Goal: Task Accomplishment & Management: Use online tool/utility

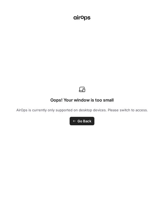
scroll to position [0, 25]
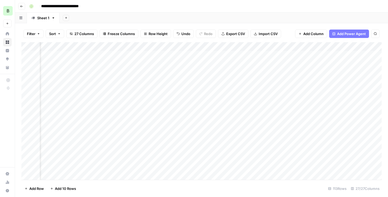
click at [164, 65] on div "Add Column" at bounding box center [201, 111] width 361 height 138
click at [164, 59] on div "Add Column" at bounding box center [201, 111] width 361 height 138
click at [164, 65] on div "Add Column" at bounding box center [201, 111] width 361 height 138
click at [164, 109] on div "Add Column" at bounding box center [201, 111] width 361 height 138
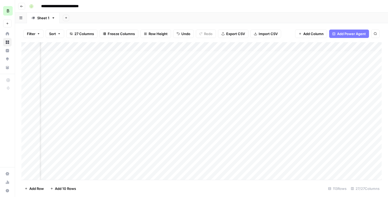
scroll to position [0, 25]
click at [164, 121] on div "Add Column" at bounding box center [201, 111] width 361 height 138
click at [164, 126] on div "Add Column" at bounding box center [201, 111] width 361 height 138
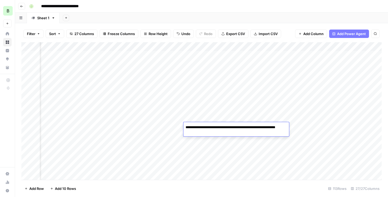
click at [164, 149] on div "Add Column" at bounding box center [201, 111] width 361 height 138
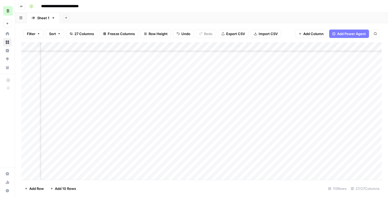
scroll to position [39, 375]
click at [164, 106] on div "Add Column" at bounding box center [201, 111] width 361 height 138
click at [164, 120] on div "Add Column" at bounding box center [201, 111] width 361 height 138
click at [164, 117] on div "Add Column" at bounding box center [201, 111] width 361 height 138
click at [164, 132] on div "Add Column" at bounding box center [201, 111] width 361 height 138
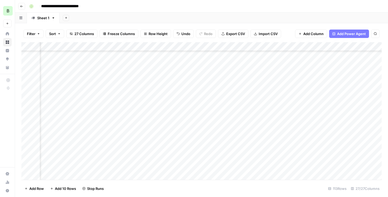
click at [164, 142] on div "Add Column" at bounding box center [201, 111] width 361 height 138
click at [164, 152] on div "Add Column" at bounding box center [201, 111] width 361 height 138
click at [164, 108] on div "Add Column" at bounding box center [201, 111] width 361 height 138
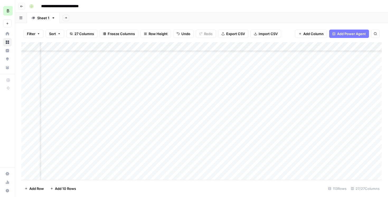
click at [164, 105] on div "Add Column" at bounding box center [201, 111] width 361 height 138
click at [164, 117] on div "Add Column" at bounding box center [201, 111] width 361 height 138
click at [164, 125] on div "Add Column" at bounding box center [201, 111] width 361 height 138
click at [164, 134] on div "Add Column" at bounding box center [201, 111] width 361 height 138
click at [164, 141] on div "Add Column" at bounding box center [201, 111] width 361 height 138
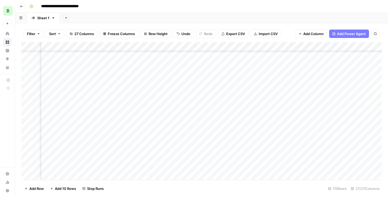
click at [164, 155] on div "Add Column" at bounding box center [201, 111] width 361 height 138
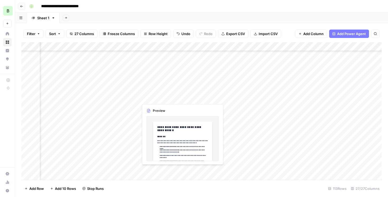
scroll to position [38, 426]
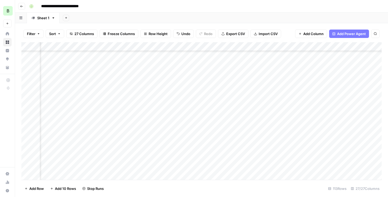
click at [164, 92] on div "Add Column" at bounding box center [201, 111] width 361 height 138
click at [138, 88] on div "Add Column" at bounding box center [201, 111] width 361 height 138
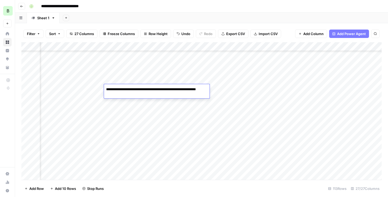
click at [164, 92] on div "Add Column" at bounding box center [201, 111] width 361 height 138
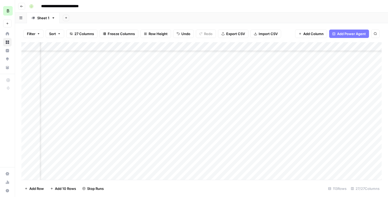
scroll to position [40, 623]
click at [164, 107] on div "Add Column" at bounding box center [201, 111] width 361 height 138
click at [164, 117] on div "Add Column" at bounding box center [201, 111] width 361 height 138
click at [164, 125] on div "Add Column" at bounding box center [201, 111] width 361 height 138
click at [164, 133] on div "Add Column" at bounding box center [201, 111] width 361 height 138
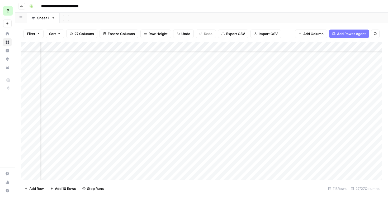
click at [164, 142] on div "Add Column" at bounding box center [201, 111] width 361 height 138
click at [164, 108] on div "Add Column" at bounding box center [201, 111] width 361 height 138
click at [164, 108] on textarea at bounding box center [343, 105] width 85 height 7
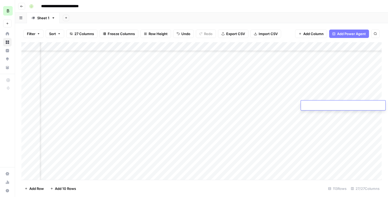
click at [164, 118] on div "Add Column" at bounding box center [201, 111] width 361 height 138
click at [164, 106] on div "Add Column" at bounding box center [201, 111] width 361 height 138
click at [164, 104] on div "Add Column" at bounding box center [201, 111] width 361 height 138
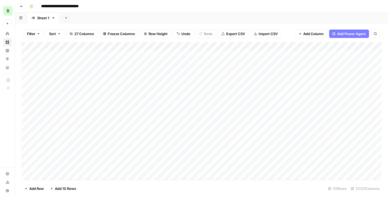
click at [164, 63] on div "Add Column" at bounding box center [201, 111] width 361 height 138
click at [93, 65] on div "Add Column" at bounding box center [201, 111] width 361 height 138
click at [138, 64] on div "Add Column" at bounding box center [201, 111] width 361 height 138
click at [164, 103] on div "Add Column" at bounding box center [201, 111] width 361 height 138
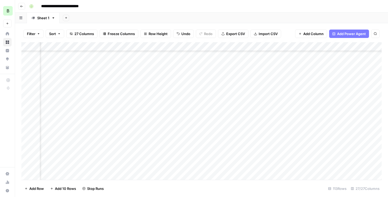
scroll to position [50, 830]
click at [164, 113] on div "Add Column" at bounding box center [201, 111] width 361 height 138
click at [164, 127] on div "Add Column" at bounding box center [201, 111] width 361 height 138
click at [164, 121] on div "Add Column" at bounding box center [201, 111] width 361 height 138
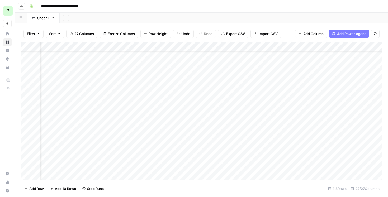
click at [164, 141] on div "Add Column" at bounding box center [201, 111] width 361 height 138
click at [115, 87] on div "Add Column" at bounding box center [201, 111] width 361 height 138
click at [118, 95] on div "Add Column" at bounding box center [201, 111] width 361 height 138
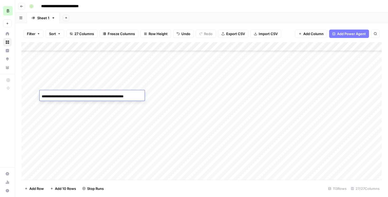
scroll to position [0, 21]
click at [155, 96] on div "Add Column" at bounding box center [201, 111] width 361 height 138
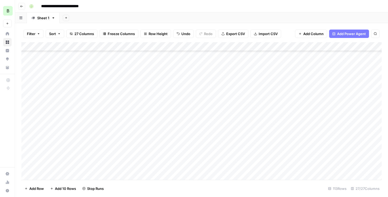
click at [140, 95] on div "Add Column" at bounding box center [201, 111] width 361 height 138
click at [164, 95] on div "Add Column" at bounding box center [201, 111] width 361 height 138
click at [164, 96] on div "Add Column" at bounding box center [201, 111] width 361 height 138
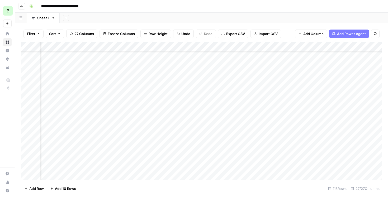
click at [164, 95] on div "Add Column" at bounding box center [201, 111] width 361 height 138
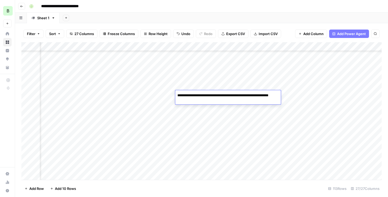
drag, startPoint x: 225, startPoint y: 96, endPoint x: 228, endPoint y: 102, distance: 7.2
click at [164, 102] on textarea "**********" at bounding box center [228, 98] width 106 height 13
click at [164, 97] on div "Add Column" at bounding box center [201, 111] width 361 height 138
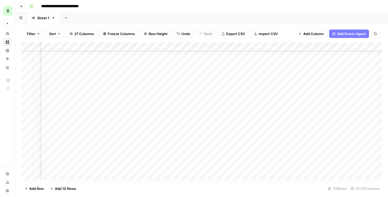
click at [164, 97] on div "Add Column" at bounding box center [201, 111] width 361 height 138
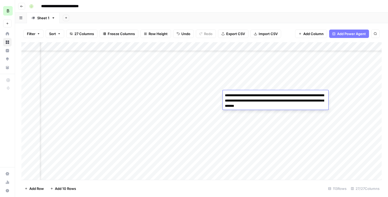
click at [164, 99] on textarea "**********" at bounding box center [276, 101] width 106 height 18
click at [164, 87] on div "Add Column" at bounding box center [201, 111] width 361 height 138
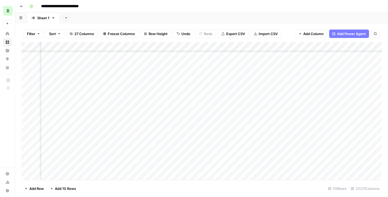
click at [164, 94] on div "Add Column" at bounding box center [201, 111] width 361 height 138
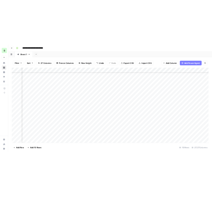
scroll to position [50, 1014]
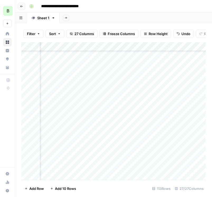
click at [128, 96] on div "Add Column" at bounding box center [113, 111] width 184 height 138
click at [164, 81] on div "Add Column" at bounding box center [113, 111] width 184 height 138
click at [147, 82] on div "Add Column" at bounding box center [113, 111] width 184 height 138
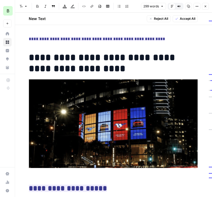
scroll to position [82, 0]
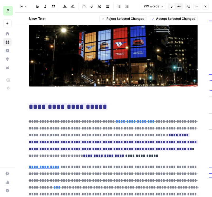
drag, startPoint x: 146, startPoint y: 136, endPoint x: 128, endPoint y: 150, distance: 22.3
click at [128, 150] on p "**********" at bounding box center [113, 138] width 169 height 41
copy p "**********"
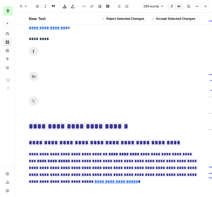
scroll to position [59, 0]
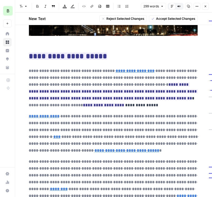
type input "[URL][DOMAIN_NAME]"
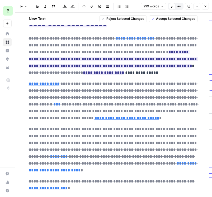
scroll to position [167, 0]
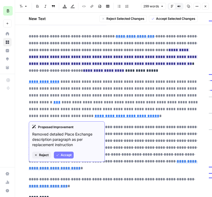
click at [119, 91] on del "**********" at bounding box center [114, 99] width 170 height 38
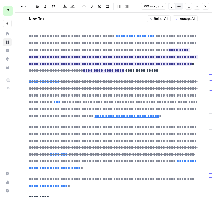
click at [158, 21] on button "Reject All" at bounding box center [159, 18] width 24 height 7
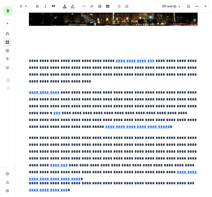
scroll to position [137, 0]
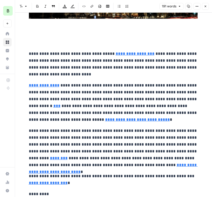
click at [164, 4] on button "Close" at bounding box center [205, 6] width 7 height 7
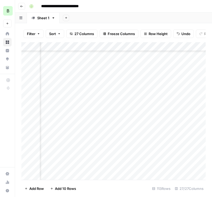
click at [154, 82] on div "Add Column" at bounding box center [113, 111] width 184 height 138
click at [151, 82] on div "Add Column" at bounding box center [113, 111] width 184 height 138
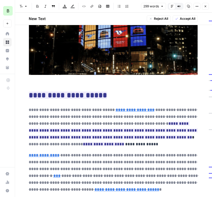
scroll to position [168, 0]
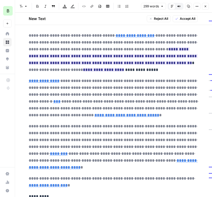
click at [164, 8] on button "Close" at bounding box center [205, 6] width 7 height 7
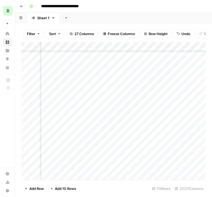
scroll to position [63, 996]
click at [113, 85] on div "Add Column" at bounding box center [113, 111] width 184 height 138
click at [158, 92] on div "Add Column" at bounding box center [113, 111] width 184 height 138
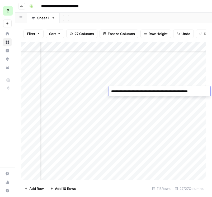
click at [159, 100] on div "Add Column" at bounding box center [113, 111] width 184 height 138
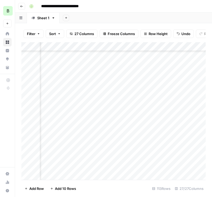
click at [161, 82] on div "Add Column" at bounding box center [113, 111] width 184 height 138
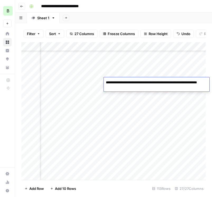
click at [161, 101] on div "Add Column" at bounding box center [113, 111] width 184 height 138
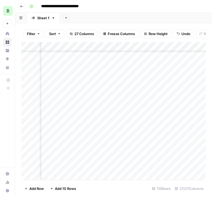
scroll to position [63, 963]
click at [150, 83] on div "Add Column" at bounding box center [113, 111] width 184 height 138
click at [105, 83] on div "Add Column" at bounding box center [113, 111] width 184 height 138
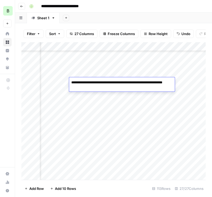
click at [164, 84] on div "Add Column" at bounding box center [113, 111] width 184 height 138
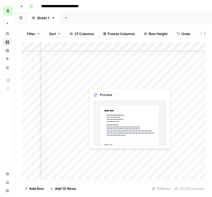
click at [95, 82] on div "Add Column" at bounding box center [113, 111] width 184 height 138
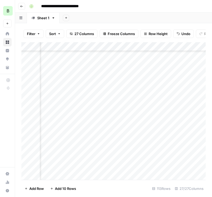
click at [95, 82] on div "Add Column" at bounding box center [113, 111] width 184 height 138
click at [128, 82] on div "Add Column" at bounding box center [113, 111] width 184 height 138
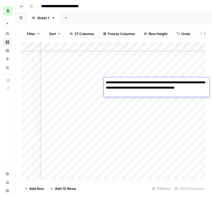
click at [128, 82] on textarea "**********" at bounding box center [157, 88] width 106 height 18
click at [115, 83] on textarea "**********" at bounding box center [157, 88] width 106 height 18
drag, startPoint x: 109, startPoint y: 83, endPoint x: 139, endPoint y: 85, distance: 30.2
click at [139, 85] on textarea "**********" at bounding box center [157, 88] width 106 height 18
click at [99, 85] on div "Add Column" at bounding box center [113, 111] width 184 height 138
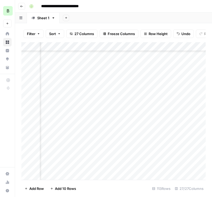
click at [105, 82] on div "Add Column" at bounding box center [113, 111] width 184 height 138
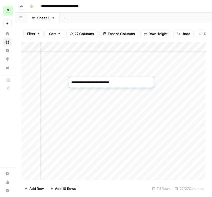
click at [162, 81] on div "Add Column" at bounding box center [113, 111] width 184 height 138
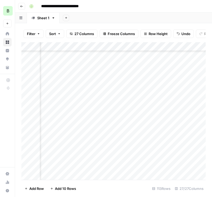
scroll to position [63, 237]
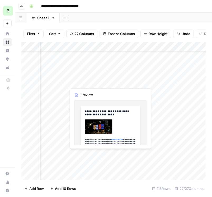
click at [90, 82] on div "Add Column" at bounding box center [113, 111] width 184 height 138
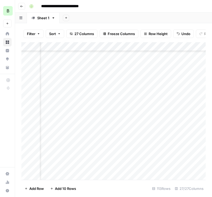
scroll to position [63, 0]
click at [117, 90] on div "Add Column" at bounding box center [113, 111] width 184 height 138
click at [140, 89] on div "Add Column" at bounding box center [113, 111] width 184 height 138
click at [101, 93] on div "Add Column" at bounding box center [113, 111] width 184 height 138
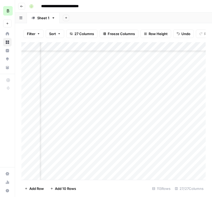
click at [101, 93] on div "Add Column" at bounding box center [113, 111] width 184 height 138
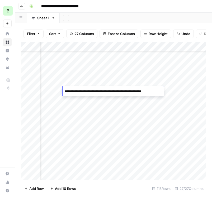
click at [97, 82] on div "Add Column" at bounding box center [113, 111] width 184 height 138
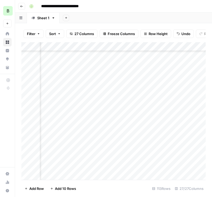
click at [98, 90] on div "Add Column" at bounding box center [113, 111] width 184 height 138
click at [93, 89] on div "Add Column" at bounding box center [113, 111] width 184 height 138
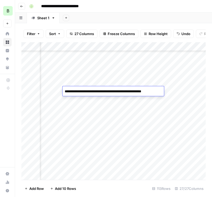
drag, startPoint x: 110, startPoint y: 92, endPoint x: 163, endPoint y: 91, distance: 52.6
click at [163, 91] on textarea "**********" at bounding box center [113, 91] width 101 height 7
click at [164, 92] on div "Add Column" at bounding box center [113, 111] width 184 height 138
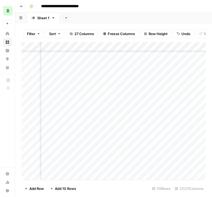
click at [141, 94] on div "Add Column" at bounding box center [113, 111] width 184 height 138
click at [142, 92] on div "Add Column" at bounding box center [113, 111] width 184 height 138
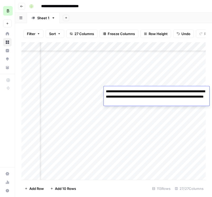
click at [142, 92] on textarea "**********" at bounding box center [157, 97] width 106 height 18
click at [92, 90] on div "Add Column" at bounding box center [113, 111] width 184 height 138
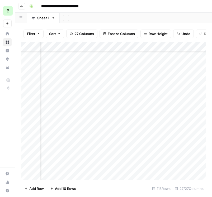
click at [96, 91] on div "Add Column" at bounding box center [113, 111] width 184 height 138
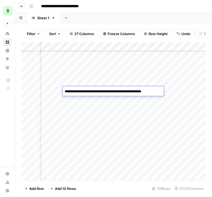
click at [164, 95] on div "Add Column" at bounding box center [113, 111] width 184 height 138
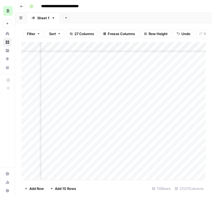
scroll to position [63, 1096]
click at [114, 92] on div "Add Column" at bounding box center [113, 111] width 184 height 138
click at [116, 84] on div "Add Column" at bounding box center [113, 111] width 184 height 138
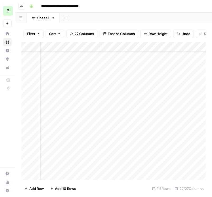
click at [129, 122] on div "Add Column" at bounding box center [113, 111] width 184 height 138
click at [150, 112] on div "Add Column" at bounding box center [113, 111] width 184 height 138
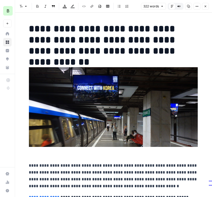
click at [164, 7] on icon "button" at bounding box center [205, 6] width 3 height 3
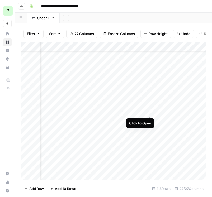
click at [150, 110] on div "Add Column" at bounding box center [113, 111] width 184 height 138
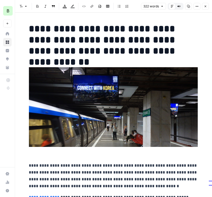
click at [164, 4] on button "Options" at bounding box center [197, 6] width 7 height 7
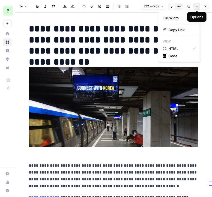
click at [164, 7] on icon "button" at bounding box center [197, 6] width 3 height 3
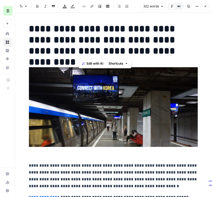
drag, startPoint x: 80, startPoint y: 26, endPoint x: 172, endPoint y: 53, distance: 96.6
click at [164, 53] on h1 "**********" at bounding box center [113, 39] width 169 height 33
copy h1 "**********"
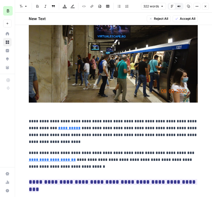
scroll to position [343, 0]
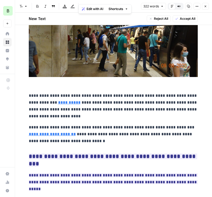
click at [164, 8] on button "Close" at bounding box center [205, 6] width 7 height 7
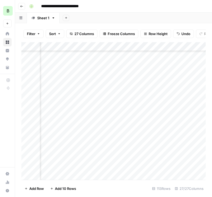
scroll to position [43, 1143]
click at [95, 112] on div "Add Column" at bounding box center [113, 111] width 184 height 138
click at [64, 113] on div "Add Column" at bounding box center [113, 111] width 184 height 138
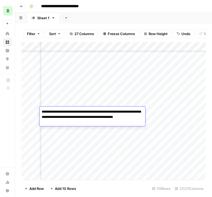
drag, startPoint x: 45, startPoint y: 112, endPoint x: 80, endPoint y: 114, distance: 34.9
click at [80, 114] on textarea "**********" at bounding box center [93, 117] width 106 height 18
drag, startPoint x: 84, startPoint y: 112, endPoint x: 126, endPoint y: 113, distance: 41.8
click at [126, 113] on textarea "**********" at bounding box center [93, 117] width 106 height 18
drag, startPoint x: 130, startPoint y: 112, endPoint x: 58, endPoint y: 119, distance: 71.9
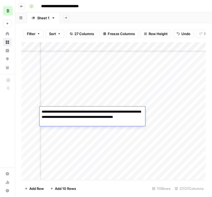
click at [58, 119] on textarea "**********" at bounding box center [93, 117] width 106 height 18
drag, startPoint x: 64, startPoint y: 117, endPoint x: 94, endPoint y: 119, distance: 30.4
click at [94, 119] on textarea "**********" at bounding box center [93, 117] width 106 height 18
drag, startPoint x: 63, startPoint y: 118, endPoint x: 111, endPoint y: 119, distance: 47.8
click at [111, 119] on textarea "**********" at bounding box center [93, 117] width 106 height 18
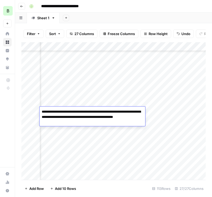
drag, startPoint x: 116, startPoint y: 118, endPoint x: 57, endPoint y: 123, distance: 58.6
click at [57, 123] on textarea "**********" at bounding box center [93, 117] width 106 height 18
click at [157, 113] on div "Add Column" at bounding box center [113, 111] width 184 height 138
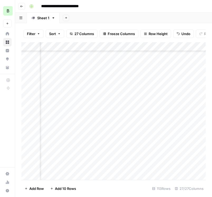
click at [67, 109] on div "Add Column" at bounding box center [113, 111] width 184 height 138
click at [152, 123] on div "Add Column" at bounding box center [113, 111] width 184 height 138
click at [138, 121] on div "Add Column" at bounding box center [113, 111] width 184 height 138
click at [164, 121] on div "Add Column" at bounding box center [113, 111] width 184 height 138
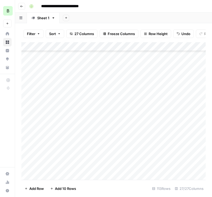
click at [164, 122] on div "Add Column" at bounding box center [113, 111] width 184 height 138
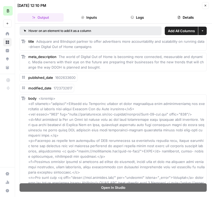
click at [164, 6] on button "Close" at bounding box center [205, 5] width 7 height 7
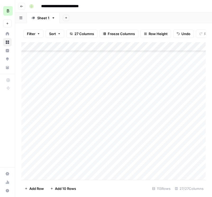
click at [164, 121] on div "Add Column" at bounding box center [113, 111] width 184 height 138
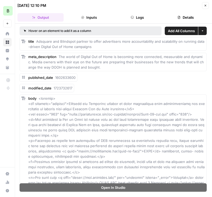
click at [164, 8] on button "Close" at bounding box center [205, 5] width 7 height 7
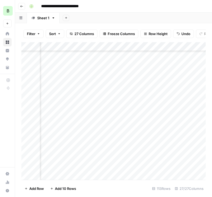
scroll to position [43, 114]
click at [124, 120] on div "Add Column" at bounding box center [113, 111] width 184 height 138
click at [96, 121] on div "Add Column" at bounding box center [113, 111] width 184 height 138
click at [140, 119] on div "Add Column" at bounding box center [113, 111] width 184 height 138
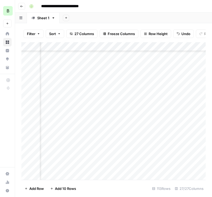
click at [164, 122] on div "Add Column" at bounding box center [113, 111] width 184 height 138
click at [120, 120] on div "Add Column" at bounding box center [113, 111] width 184 height 138
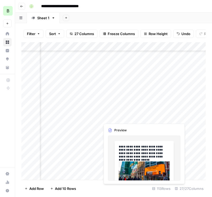
click at [119, 118] on div "Add Column" at bounding box center [113, 111] width 184 height 138
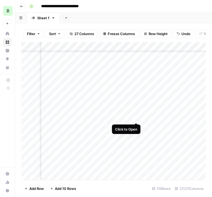
click at [136, 118] on div "Add Column" at bounding box center [113, 111] width 184 height 138
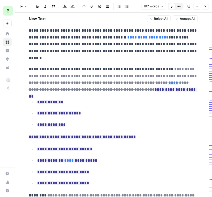
scroll to position [203, 0]
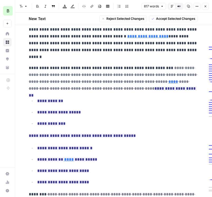
drag, startPoint x: 38, startPoint y: 94, endPoint x: 74, endPoint y: 118, distance: 43.9
click at [74, 118] on ul "**********" at bounding box center [113, 113] width 169 height 30
copy ul "**********"
drag, startPoint x: 30, startPoint y: 128, endPoint x: 100, endPoint y: 176, distance: 85.0
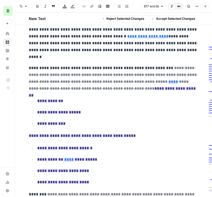
copy div "**********"
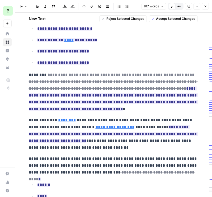
scroll to position [324, 0]
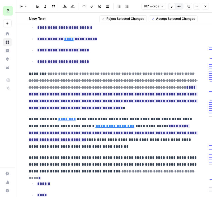
drag, startPoint x: 29, startPoint y: 87, endPoint x: 83, endPoint y: 102, distance: 55.9
click at [83, 102] on p "**********" at bounding box center [113, 91] width 169 height 41
copy p "**********"
click at [150, 124] on ins "**********" at bounding box center [113, 133] width 169 height 18
click at [131, 116] on p "**********" at bounding box center [113, 133] width 169 height 34
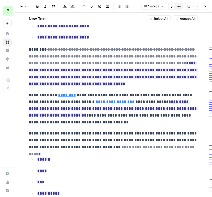
scroll to position [350, 0]
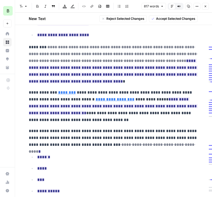
drag, startPoint x: 145, startPoint y: 92, endPoint x: 41, endPoint y: 108, distance: 105.8
click at [41, 108] on p "**********" at bounding box center [113, 106] width 169 height 34
copy p "**********"
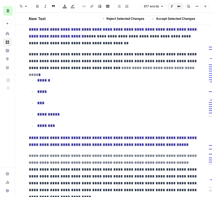
scroll to position [431, 0]
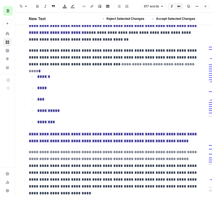
drag, startPoint x: 37, startPoint y: 70, endPoint x: 171, endPoint y: 137, distance: 149.6
click at [164, 137] on div "**********" at bounding box center [113, 87] width 175 height 968
copy div "**********"
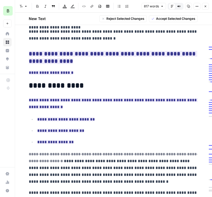
scroll to position [690, 0]
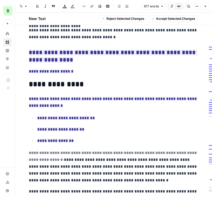
drag, startPoint x: 29, startPoint y: 92, endPoint x: 127, endPoint y: 136, distance: 107.0
copy div "**********"
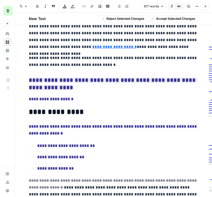
scroll to position [813, 0]
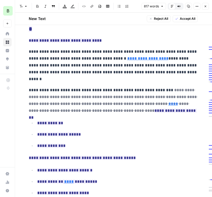
scroll to position [0, 0]
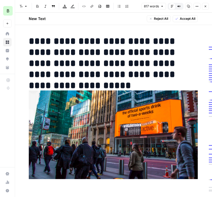
click at [136, 67] on h1 "**********" at bounding box center [113, 58] width 169 height 44
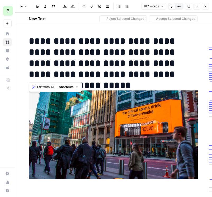
click at [136, 67] on h1 "**********" at bounding box center [113, 58] width 169 height 44
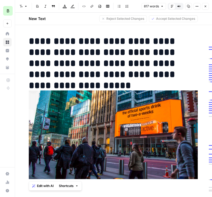
copy h1 "**********"
click at [164, 7] on button "Close" at bounding box center [205, 6] width 7 height 7
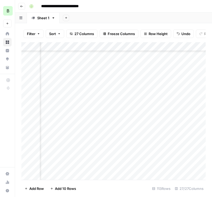
scroll to position [45, 1152]
click at [112, 128] on div "Add Column" at bounding box center [113, 111] width 184 height 138
click at [113, 125] on div "Add Column" at bounding box center [113, 111] width 184 height 138
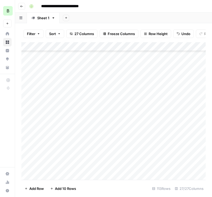
click at [112, 127] on div "Add Column" at bounding box center [113, 111] width 184 height 138
click at [141, 126] on div "Add Column" at bounding box center [113, 111] width 184 height 138
click at [73, 127] on div "Add Column" at bounding box center [113, 111] width 184 height 138
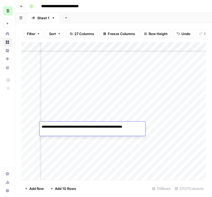
drag, startPoint x: 76, startPoint y: 127, endPoint x: 80, endPoint y: 135, distance: 9.0
click at [80, 135] on textarea "**********" at bounding box center [93, 129] width 106 height 13
click at [160, 127] on div "Add Column" at bounding box center [113, 111] width 184 height 138
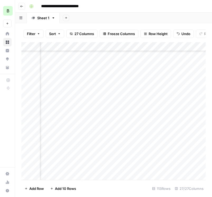
scroll to position [45, 1040]
click at [74, 128] on div "Add Column" at bounding box center [113, 111] width 184 height 138
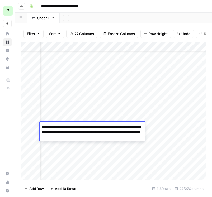
click at [74, 128] on textarea "**********" at bounding box center [93, 132] width 106 height 18
click at [129, 147] on div "Add Column" at bounding box center [113, 111] width 184 height 138
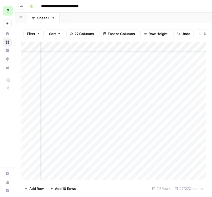
click at [122, 126] on div "Add Column" at bounding box center [113, 111] width 184 height 138
click at [98, 127] on div "Add Column" at bounding box center [113, 111] width 184 height 138
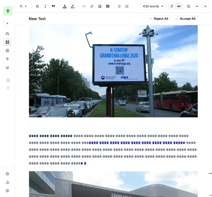
scroll to position [727, 0]
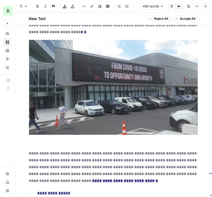
click at [164, 7] on icon "button" at bounding box center [205, 6] width 3 height 3
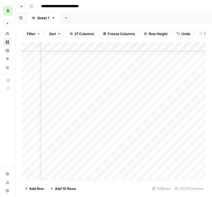
scroll to position [45, 520]
click at [155, 126] on div "Add Column" at bounding box center [113, 111] width 184 height 138
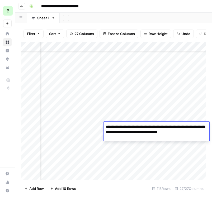
drag, startPoint x: 109, startPoint y: 128, endPoint x: 151, endPoint y: 128, distance: 41.8
click at [151, 128] on textarea "**********" at bounding box center [157, 129] width 106 height 13
drag, startPoint x: 155, startPoint y: 128, endPoint x: 187, endPoint y: 126, distance: 32.3
click at [164, 126] on textarea "**********" at bounding box center [157, 129] width 106 height 13
drag, startPoint x: 192, startPoint y: 127, endPoint x: 128, endPoint y: 133, distance: 64.5
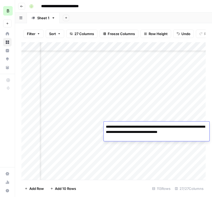
click at [128, 133] on textarea "**********" at bounding box center [157, 129] width 106 height 13
drag, startPoint x: 131, startPoint y: 132, endPoint x: 163, endPoint y: 133, distance: 32.0
click at [163, 133] on textarea "**********" at bounding box center [157, 129] width 106 height 13
drag, startPoint x: 168, startPoint y: 133, endPoint x: 204, endPoint y: 133, distance: 35.7
click at [164, 133] on textarea "**********" at bounding box center [157, 129] width 106 height 13
